Goal: Information Seeking & Learning: Learn about a topic

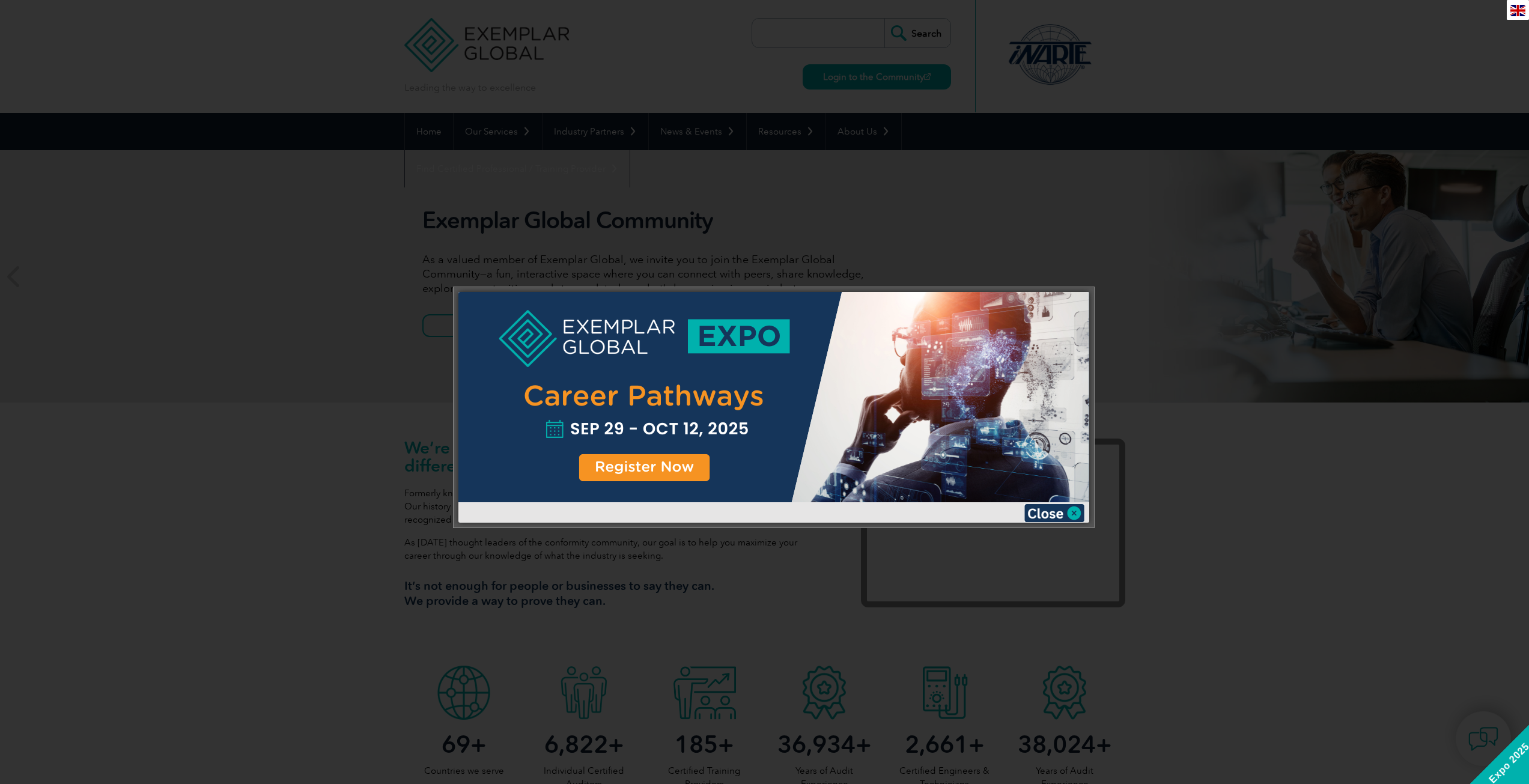
click at [1293, 130] on div at bounding box center [764, 392] width 1529 height 784
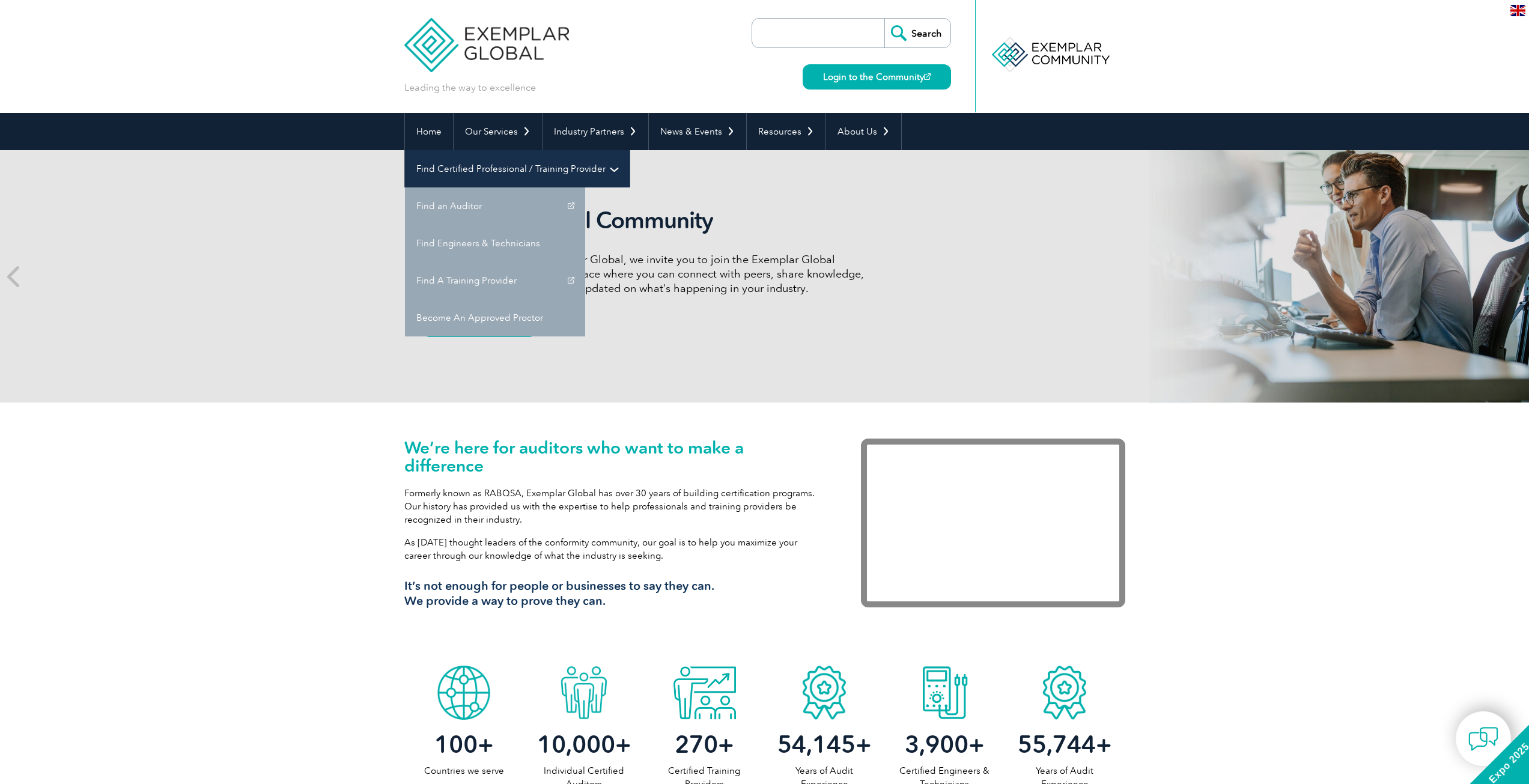
click at [630, 150] on link "Find Certified Professional / Training Provider" at bounding box center [517, 169] width 225 height 37
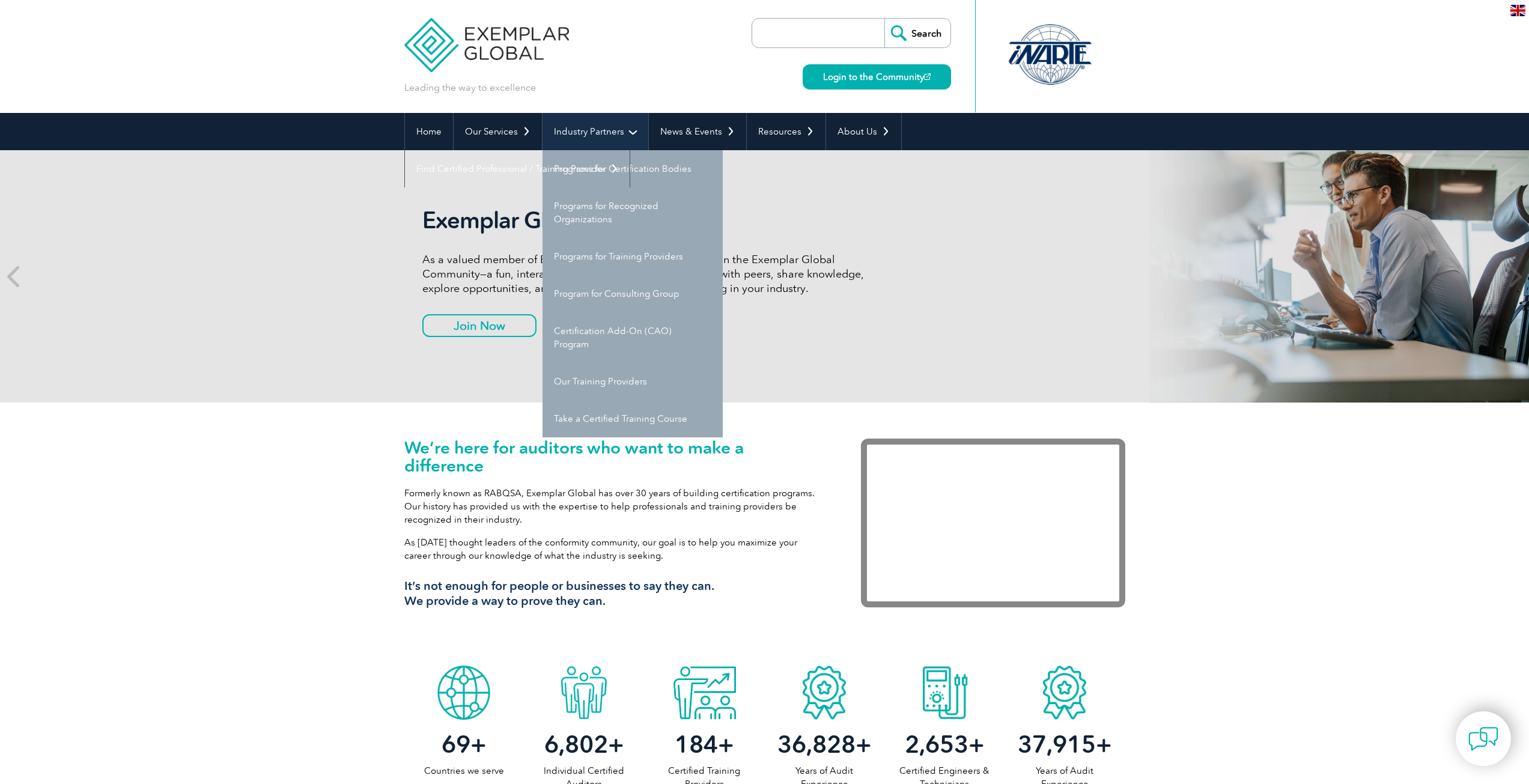
click at [595, 134] on link "Industry Partners" at bounding box center [595, 132] width 105 height 37
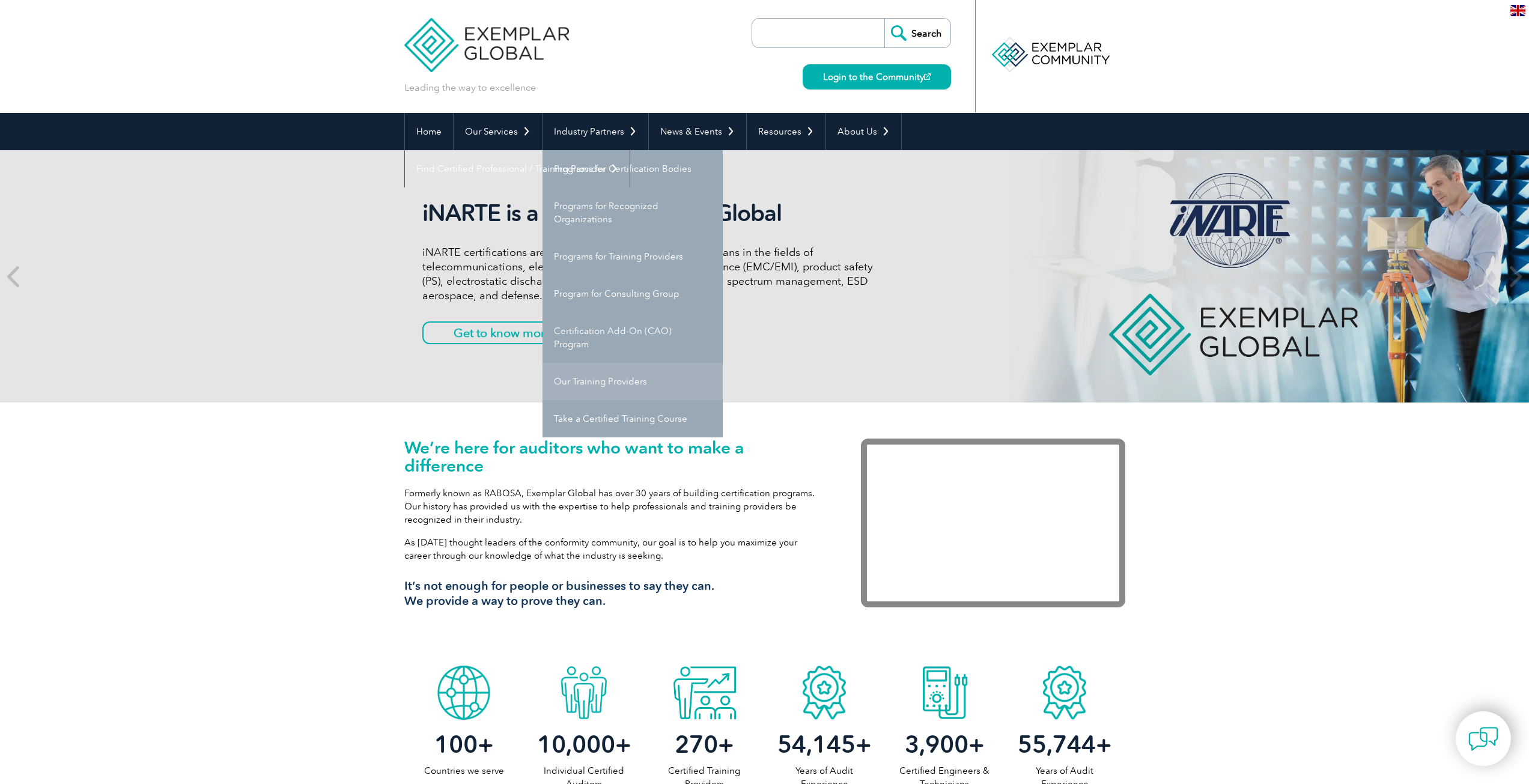
click at [633, 383] on link "Our Training Providers" at bounding box center [632, 381] width 180 height 37
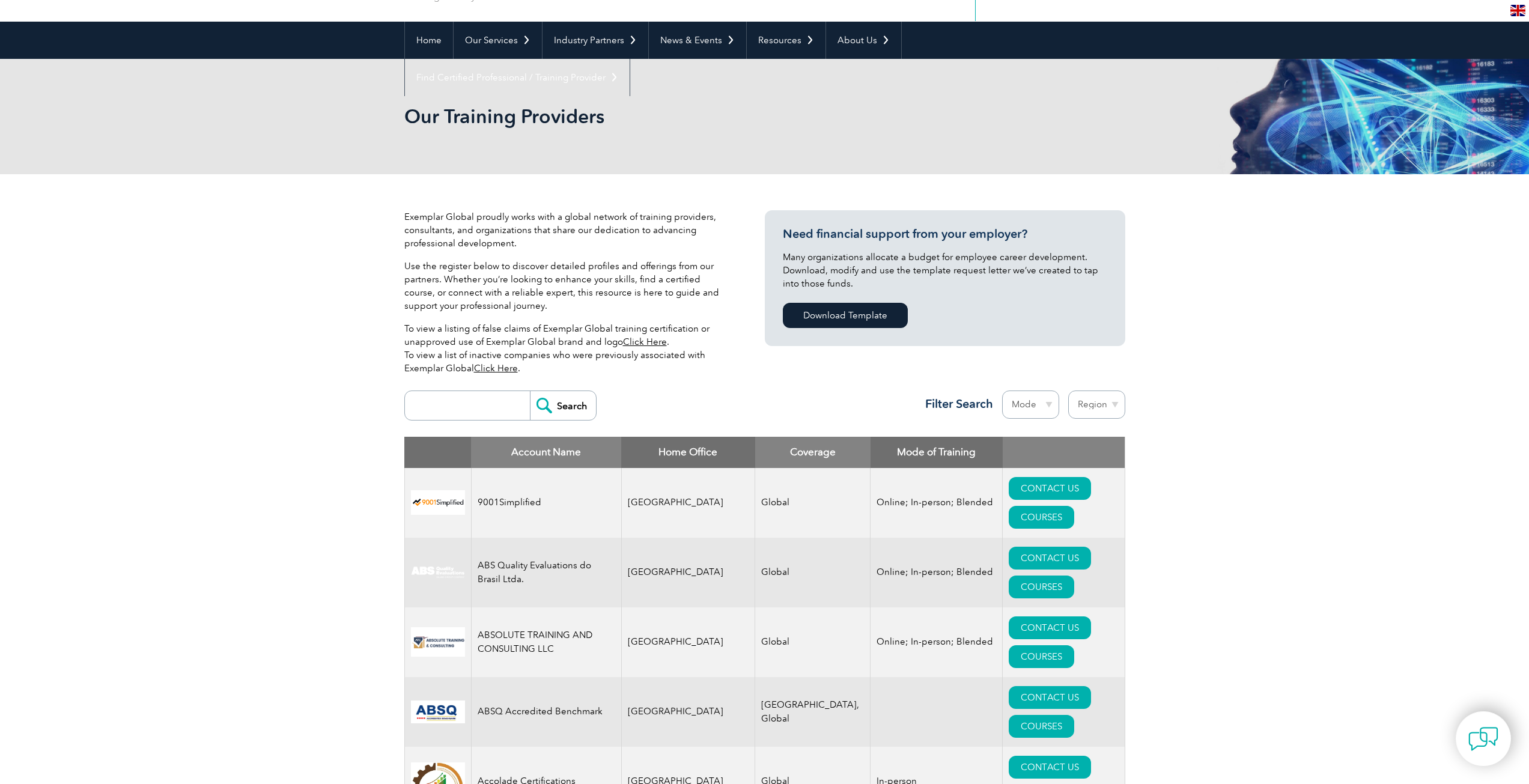
scroll to position [120, 0]
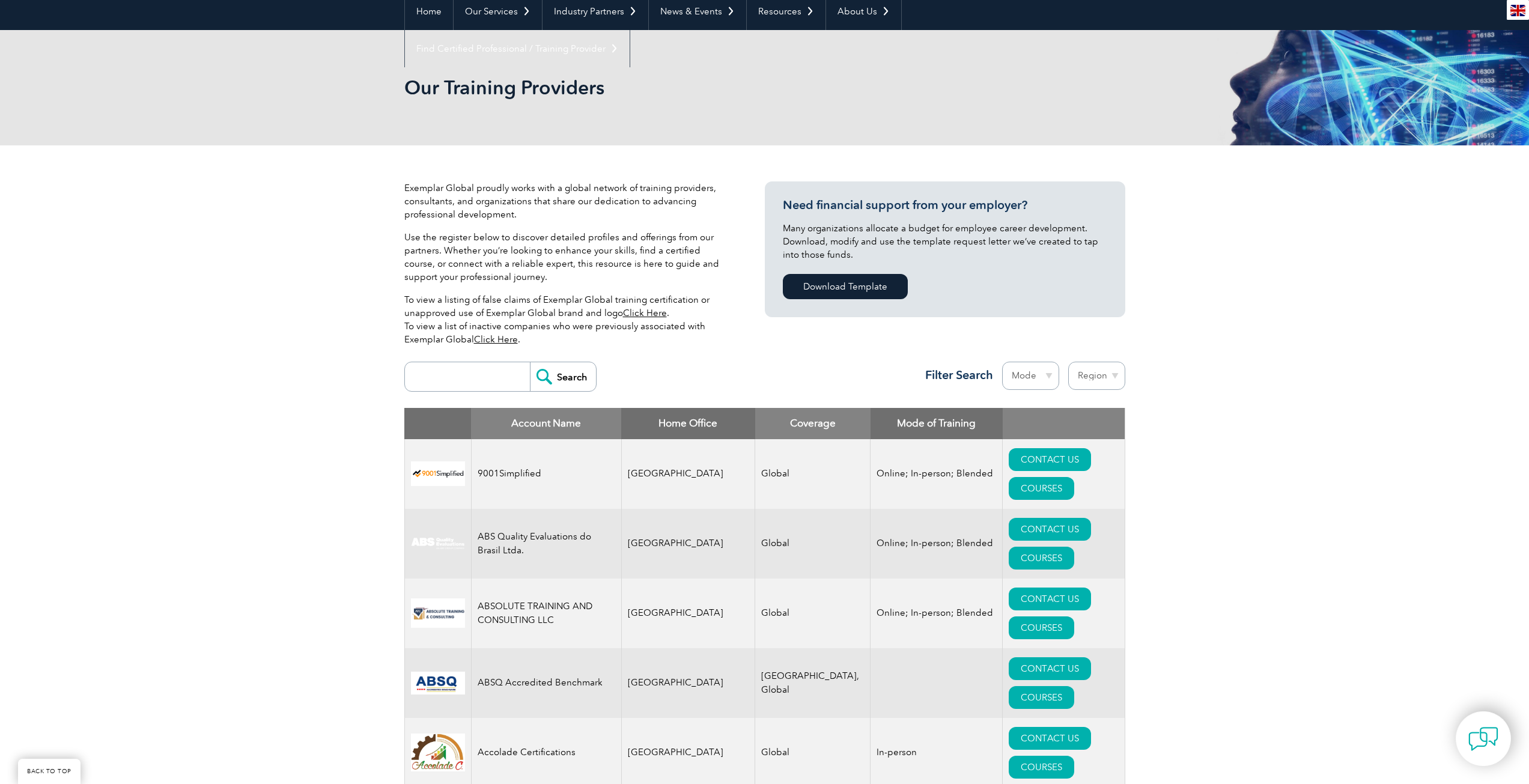
click at [466, 382] on input "search" at bounding box center [470, 376] width 119 height 29
type input "sage"
click at [542, 380] on input "Search" at bounding box center [563, 376] width 66 height 29
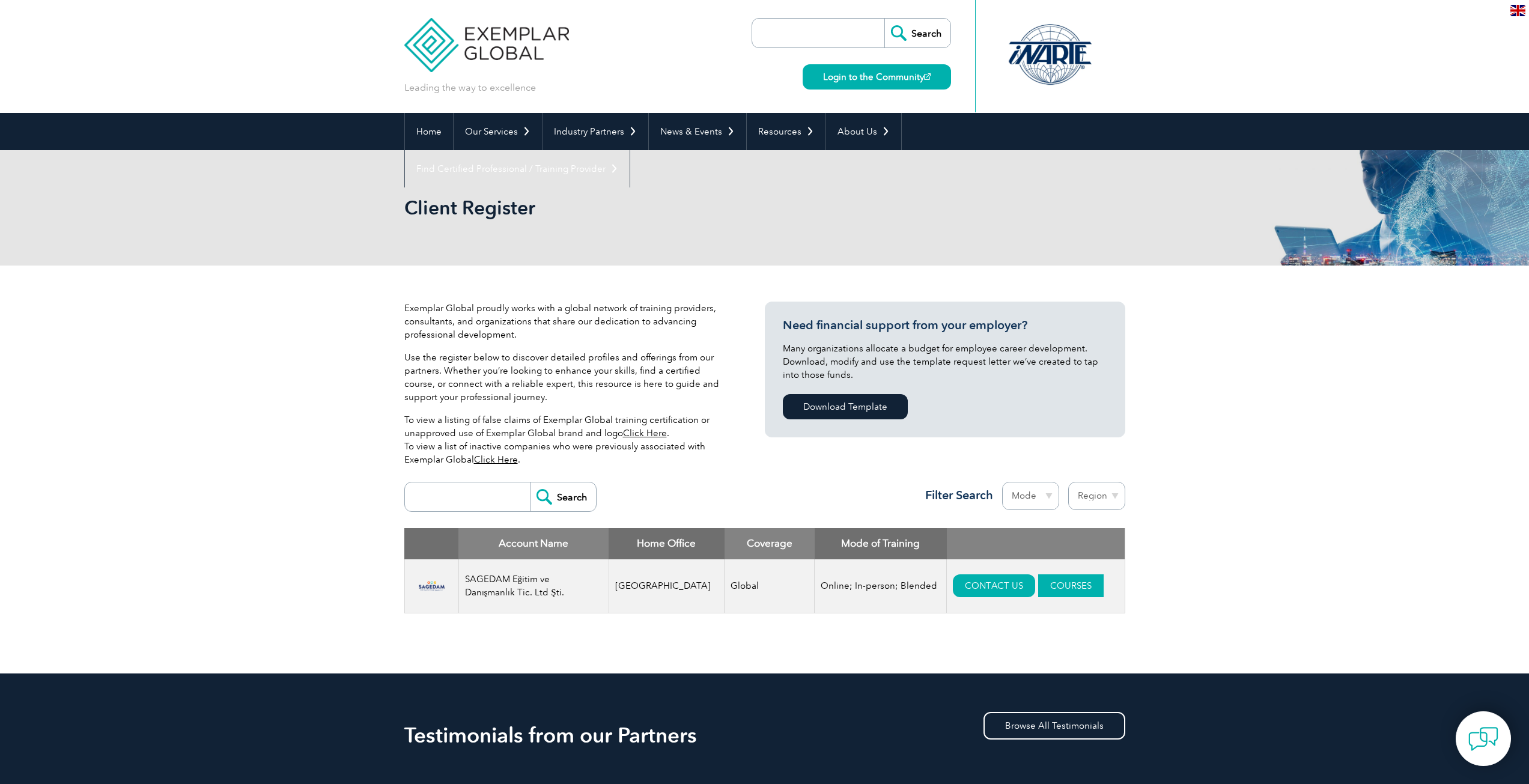
click at [1052, 586] on link "COURSES" at bounding box center [1071, 585] width 66 height 23
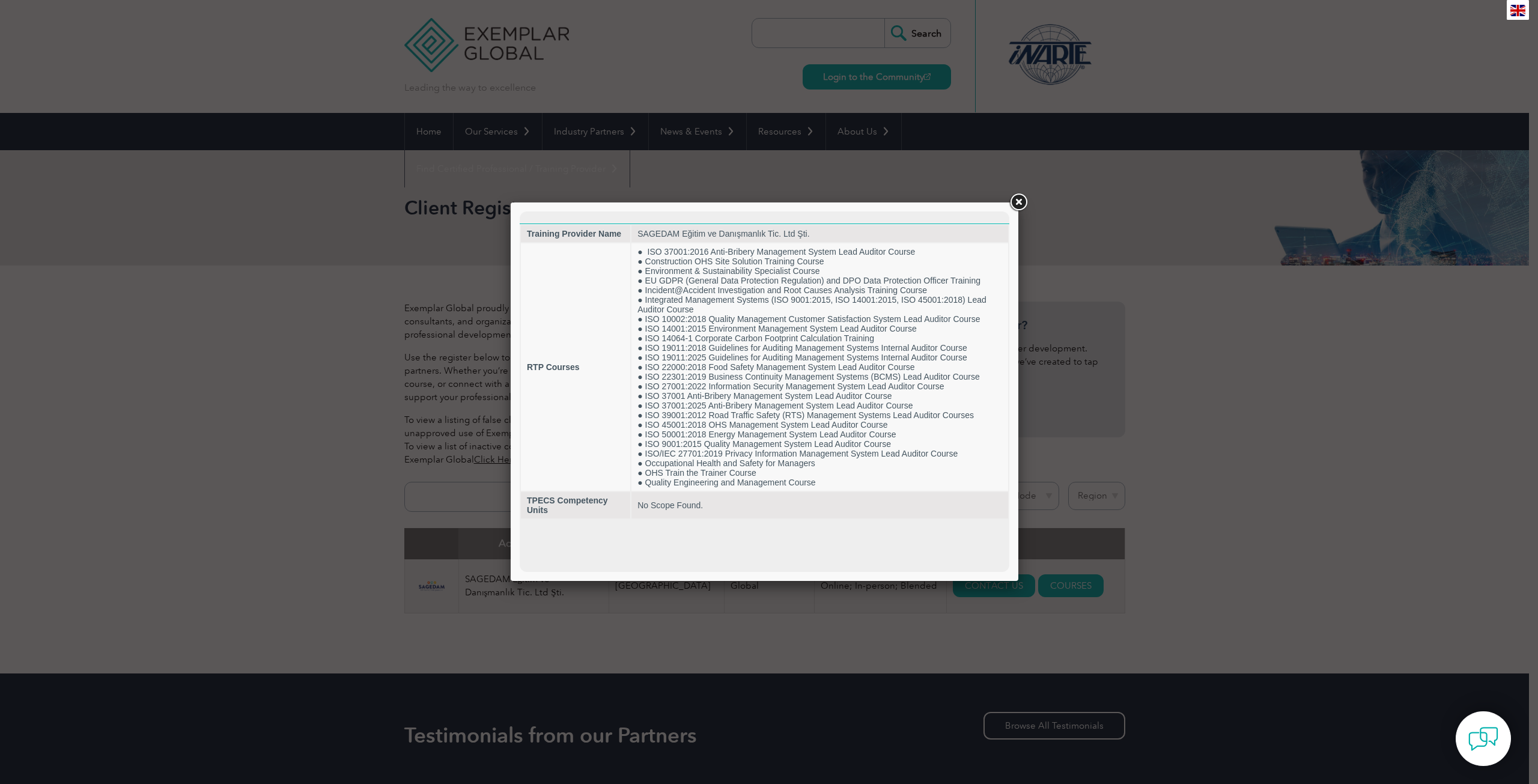
click at [1019, 201] on link at bounding box center [1019, 202] width 22 height 22
